Goal: Transaction & Acquisition: Download file/media

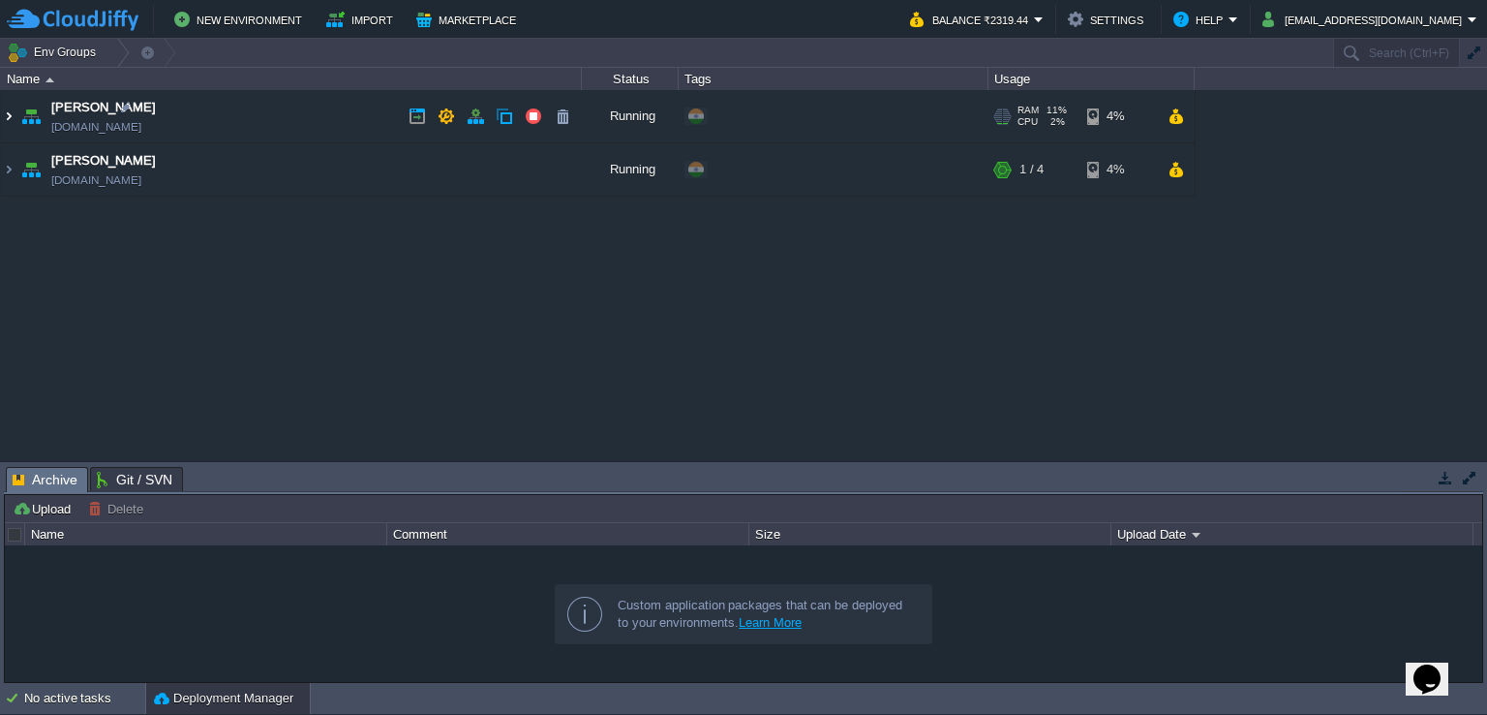
click at [11, 117] on img at bounding box center [8, 116] width 15 height 52
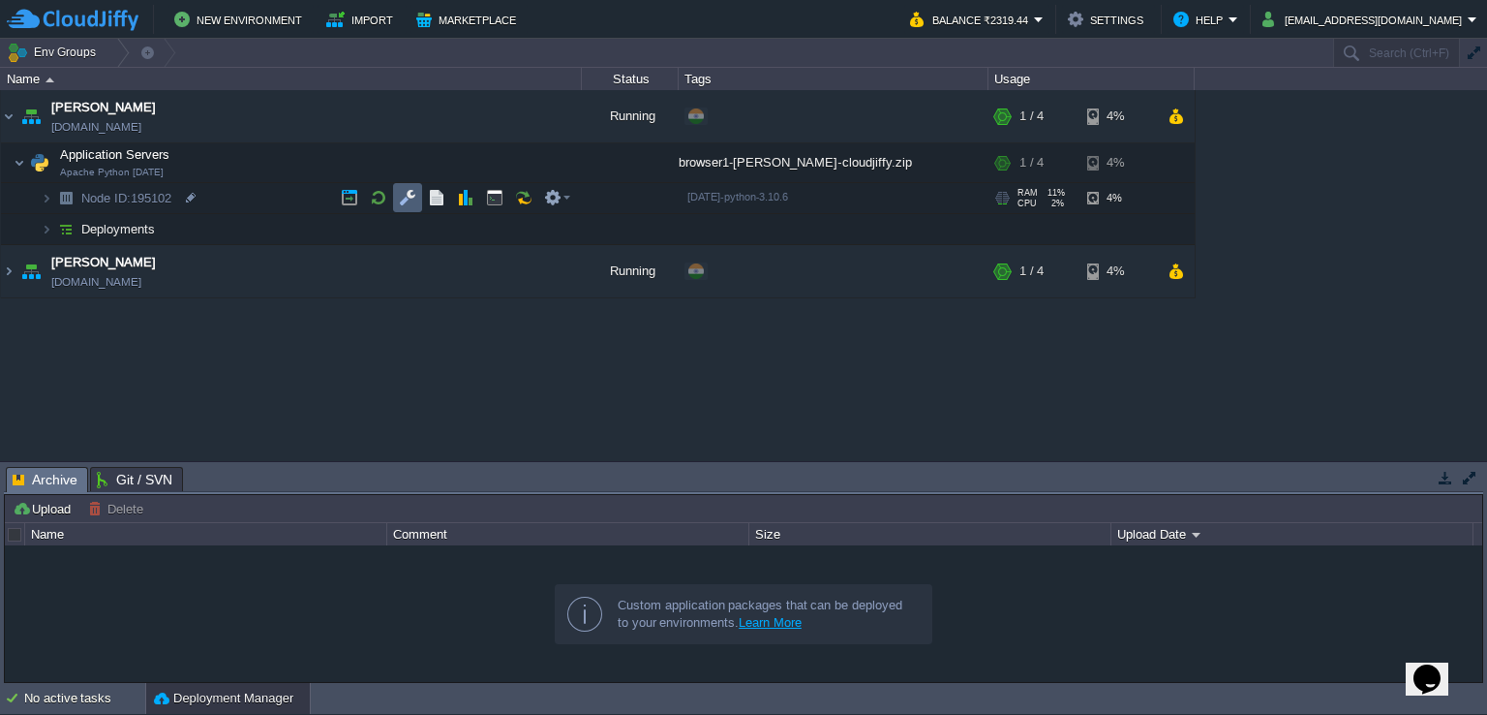
click at [407, 185] on td at bounding box center [407, 197] width 29 height 29
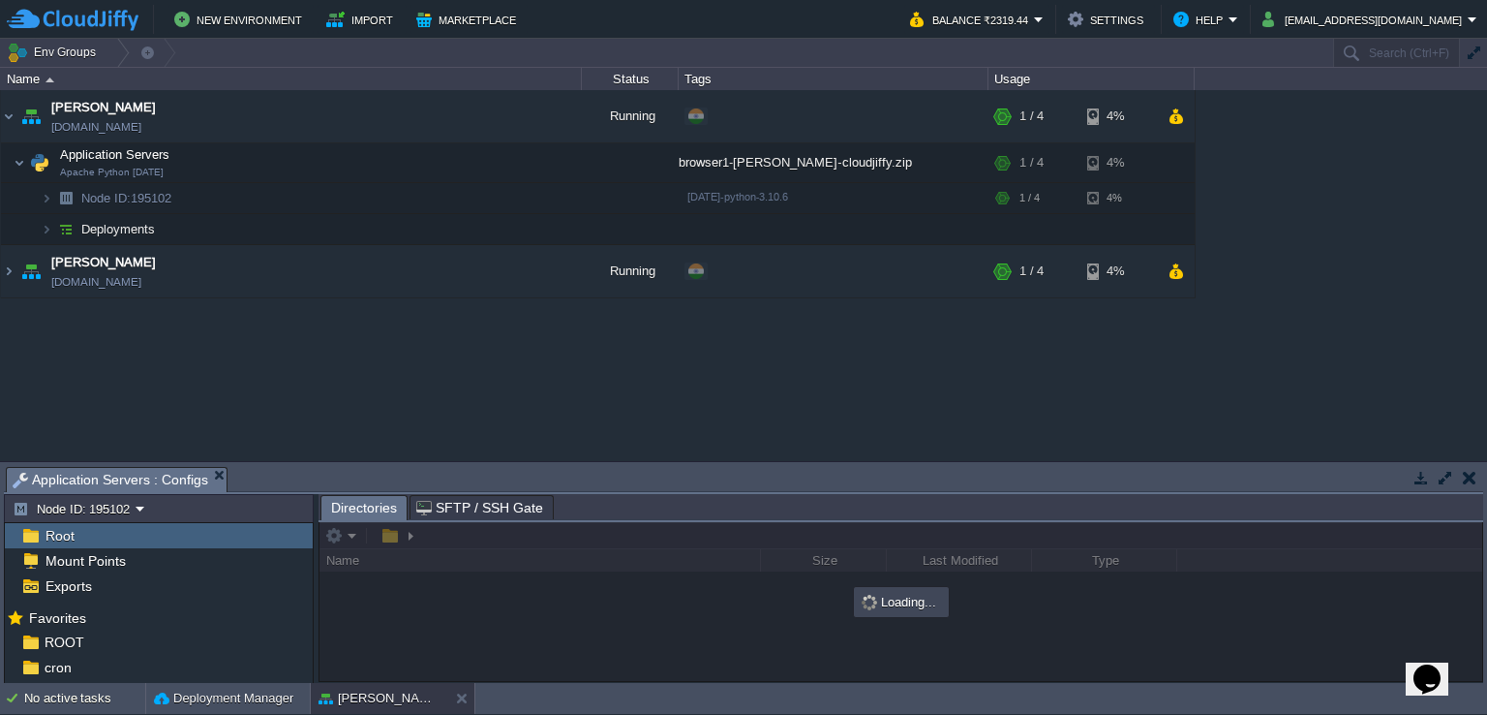
click at [1446, 478] on button "button" at bounding box center [1445, 477] width 17 height 17
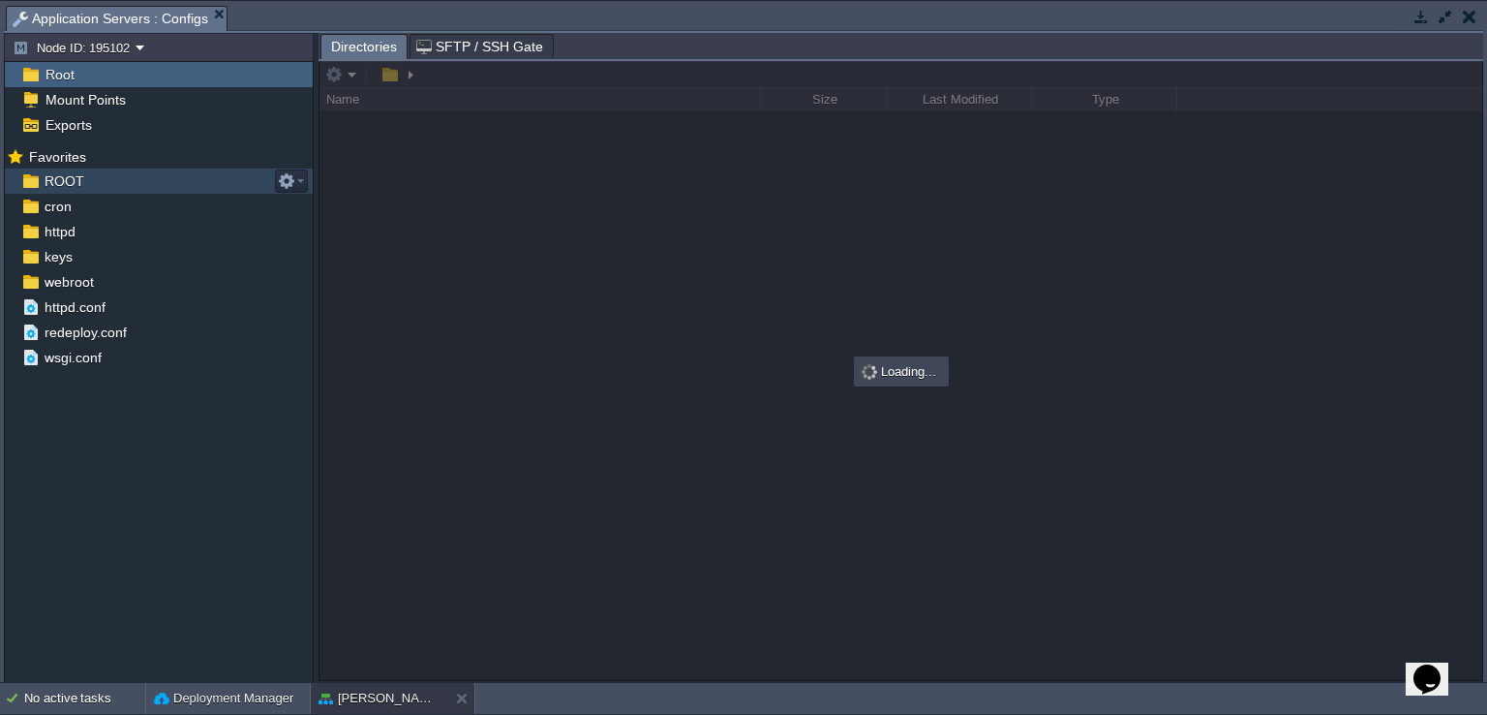
click at [78, 182] on span "ROOT" at bounding box center [64, 180] width 46 height 17
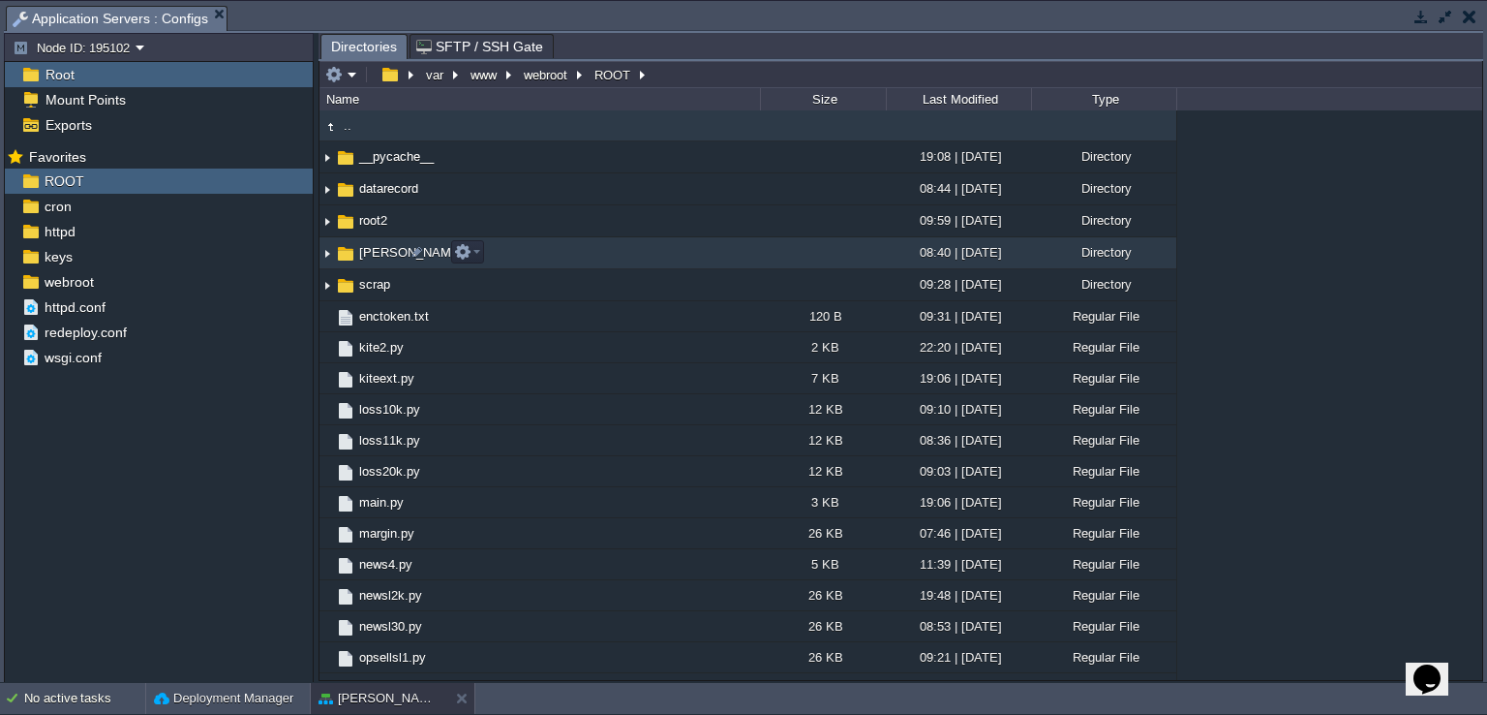
click at [325, 253] on img at bounding box center [327, 253] width 15 height 30
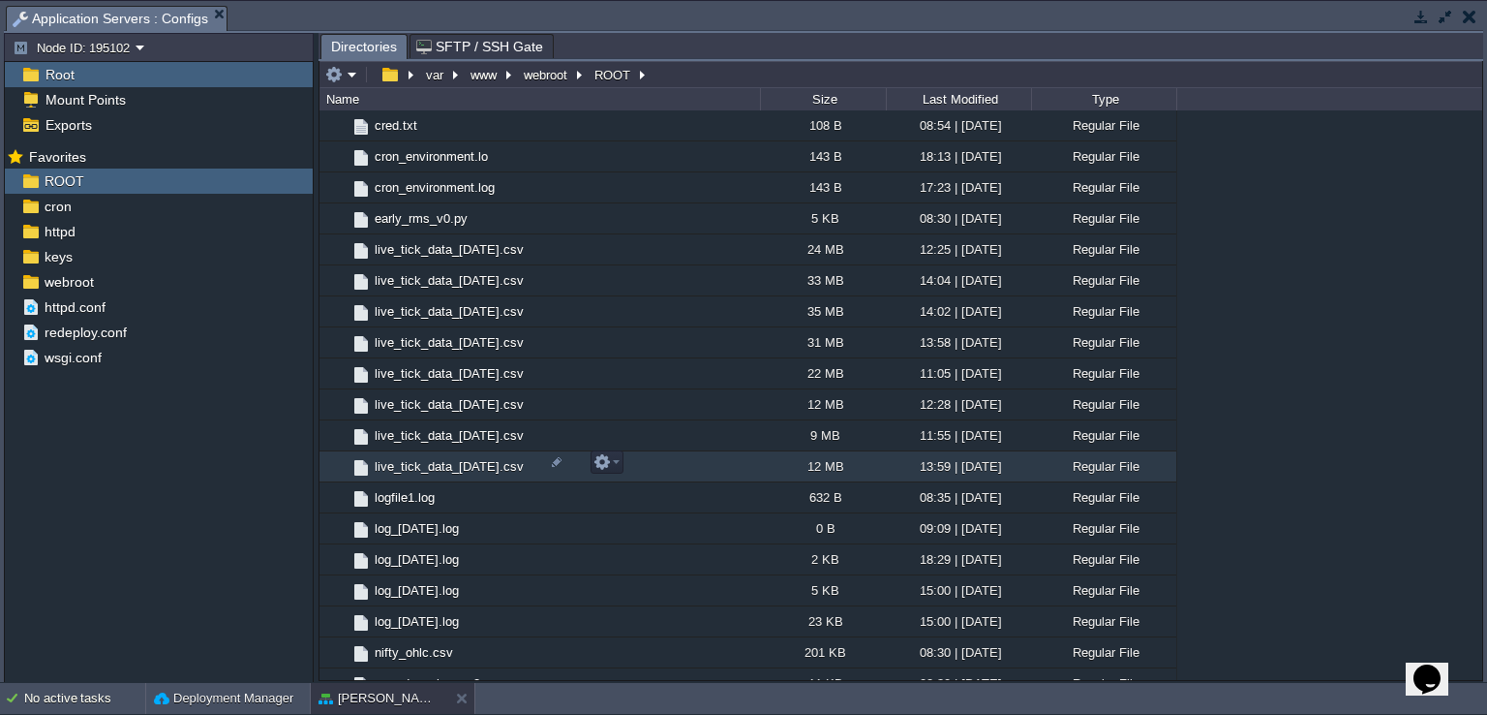
scroll to position [291, 0]
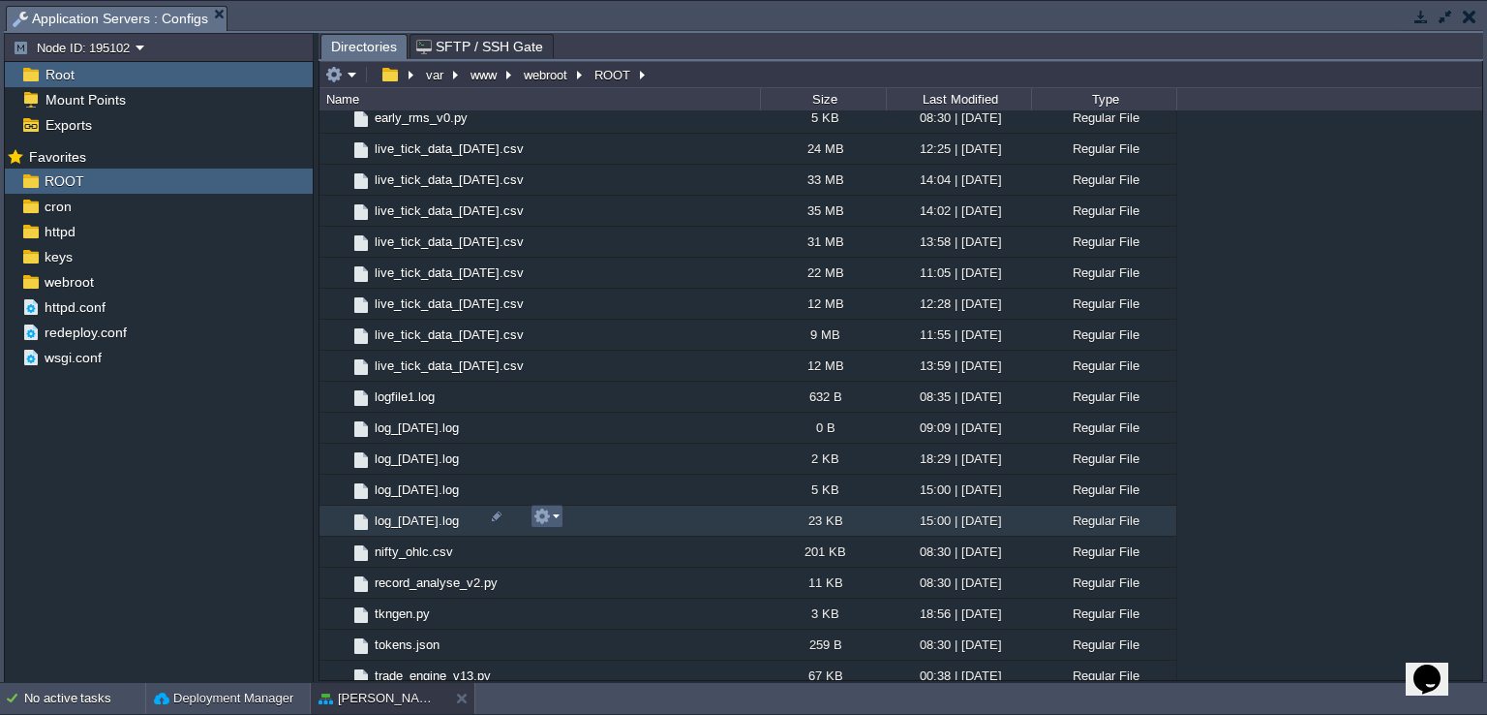
click at [551, 520] on em at bounding box center [547, 515] width 26 height 17
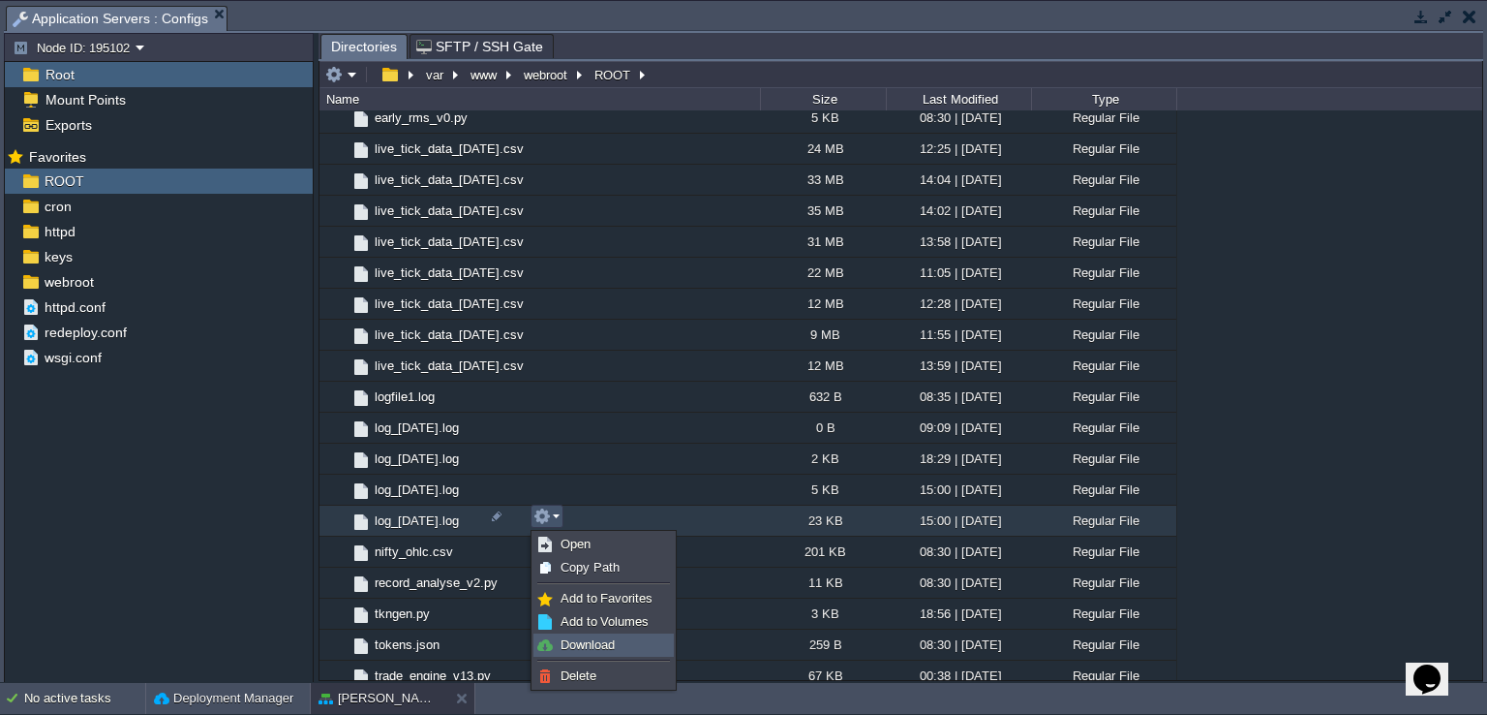
click at [600, 641] on span "Download" at bounding box center [588, 644] width 54 height 15
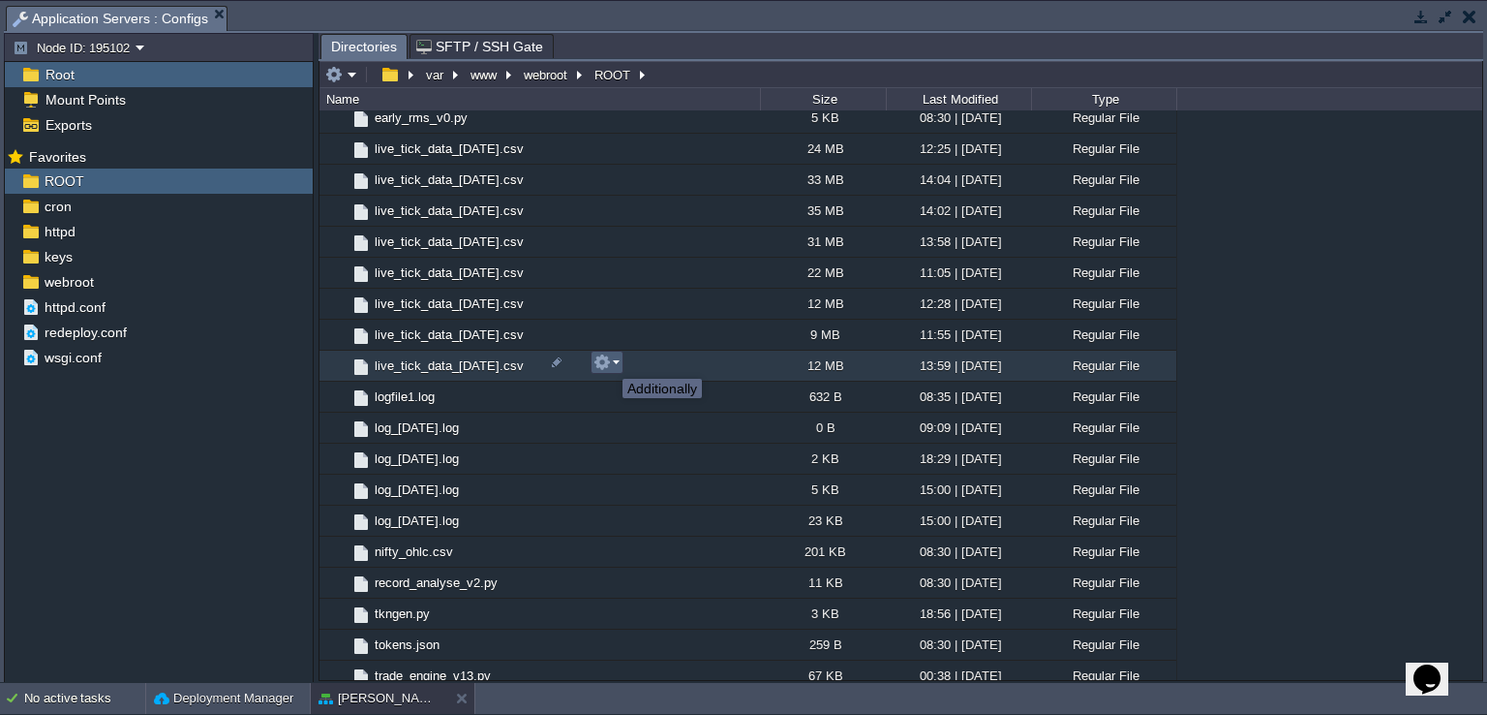
click at [608, 361] on button "button" at bounding box center [602, 361] width 17 height 17
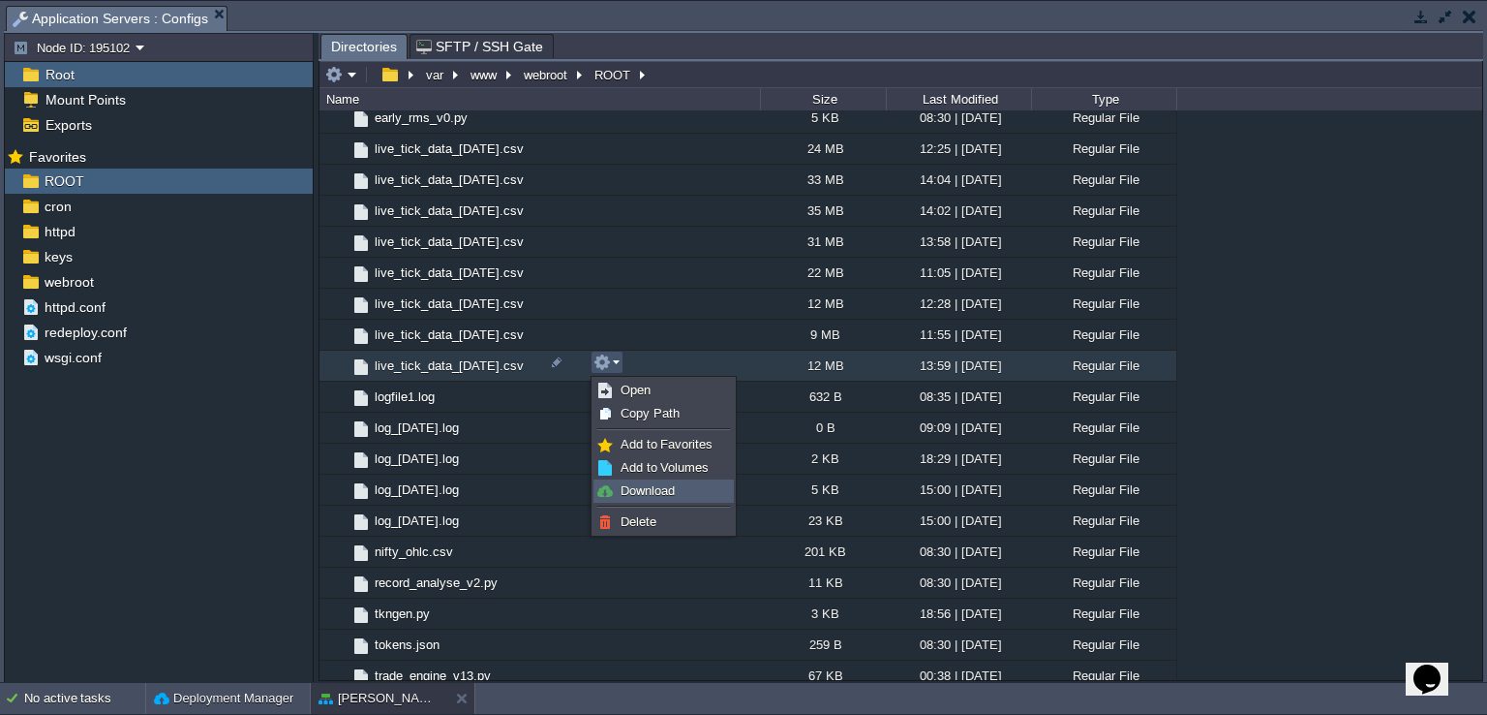
click at [665, 484] on span "Download" at bounding box center [648, 490] width 54 height 15
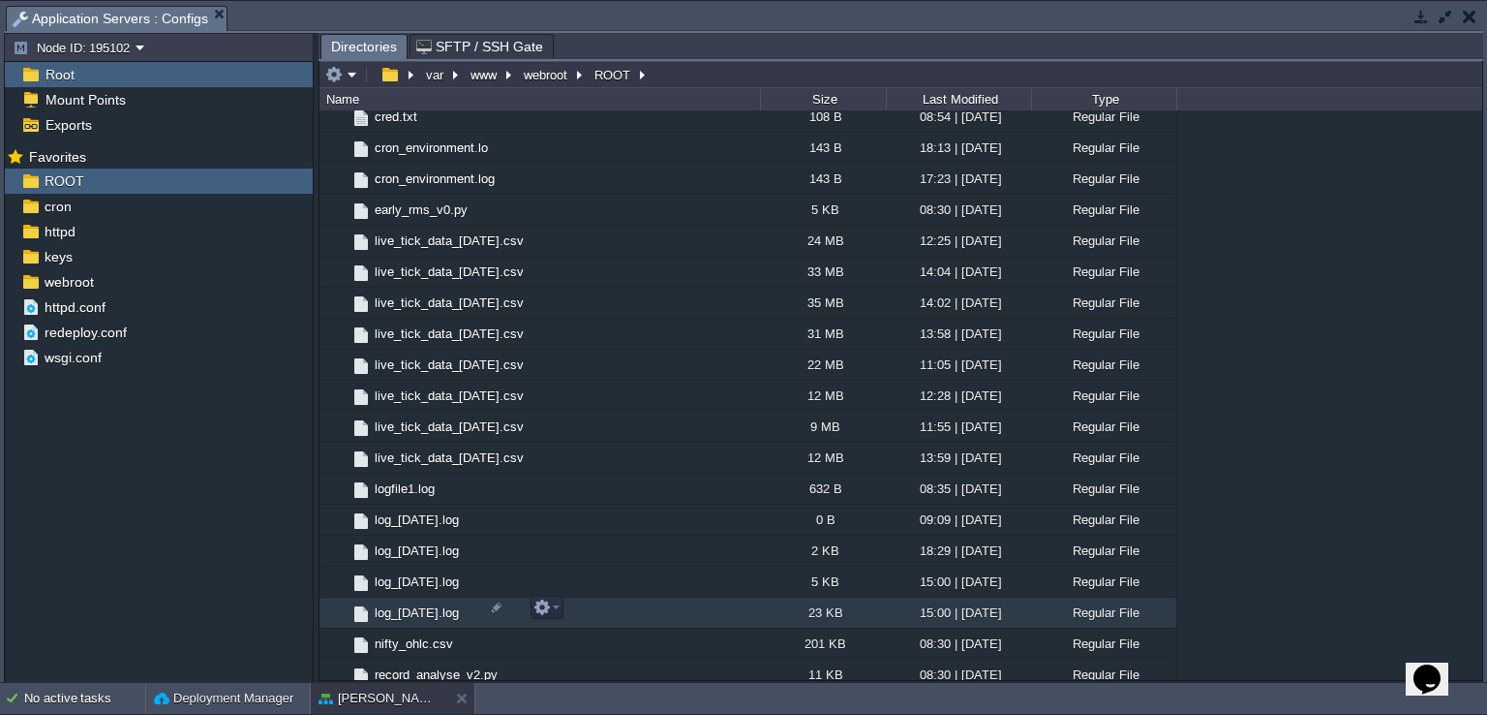
scroll to position [0, 0]
